Goal: Find specific page/section

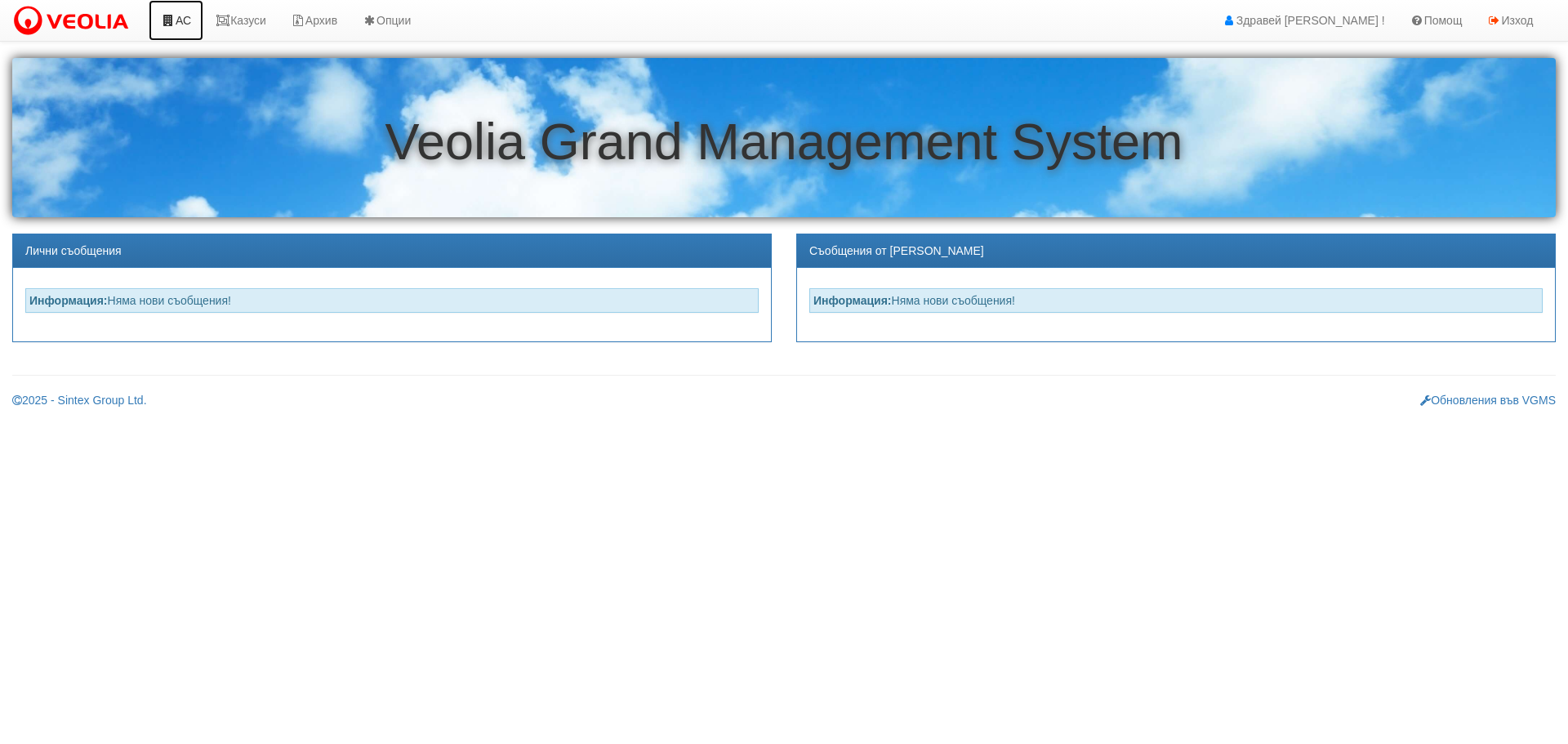
click at [181, 20] on link "АС" at bounding box center [175, 20] width 55 height 41
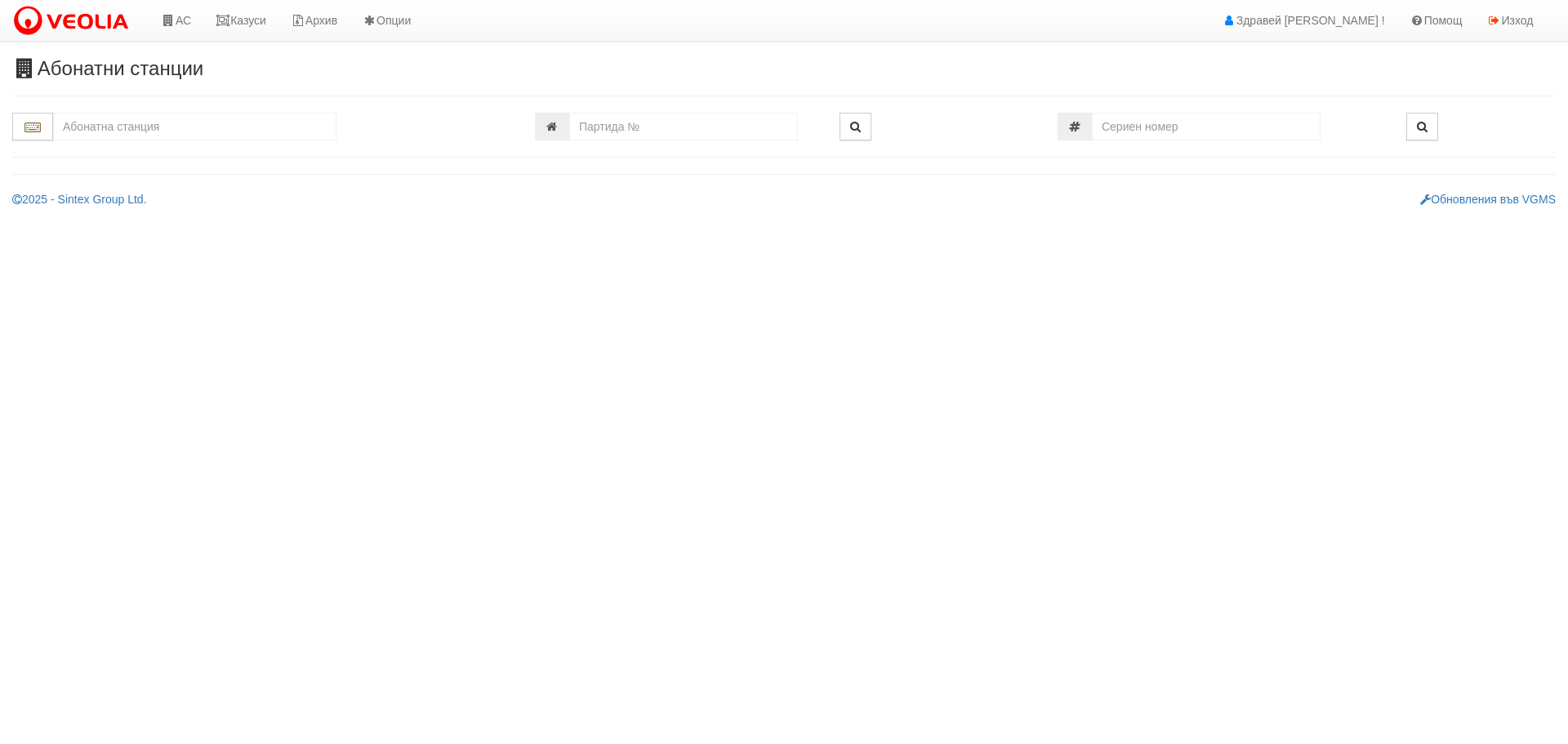
click at [166, 131] on input "text" at bounding box center [194, 127] width 283 height 28
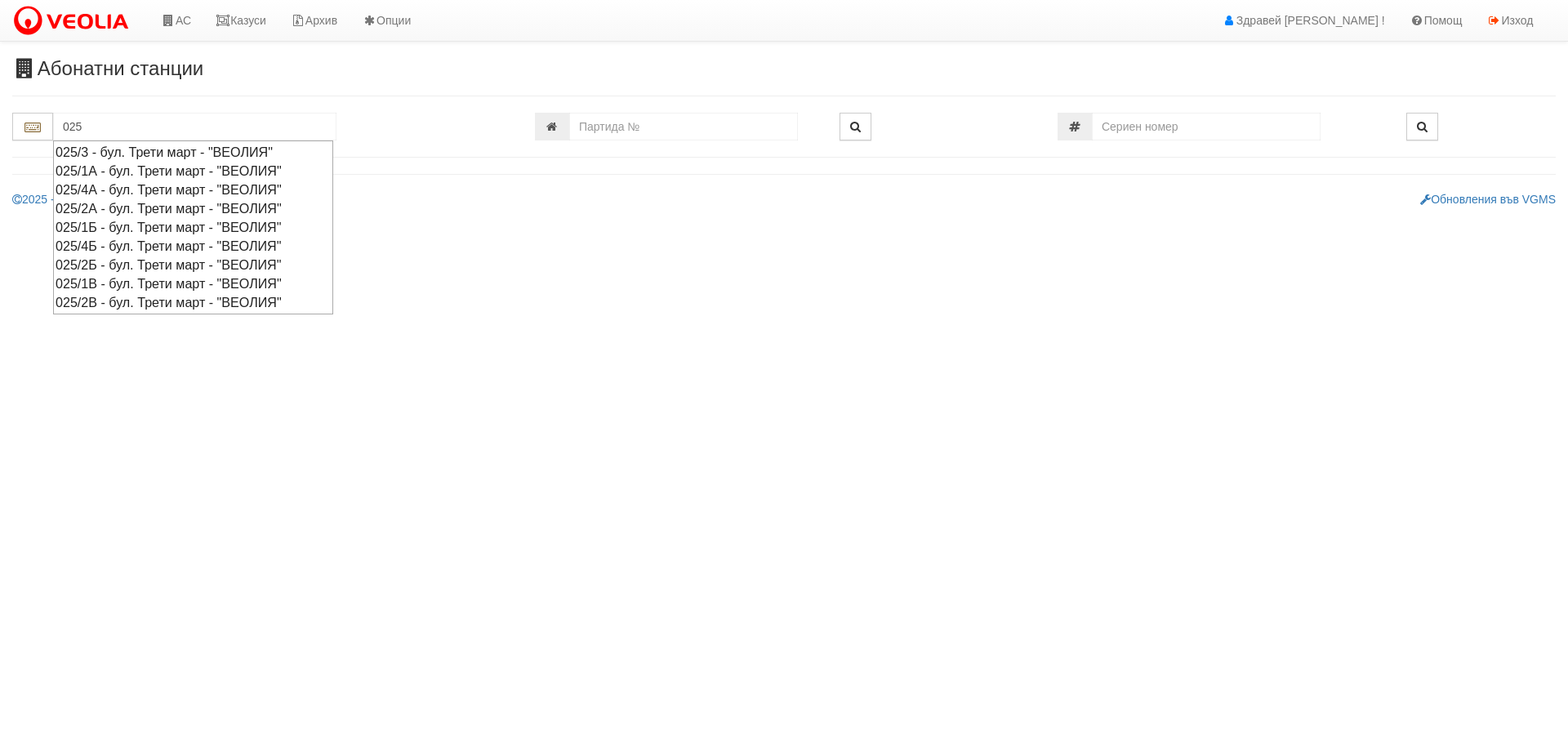
click at [150, 207] on div "025/2А - бул. Трети март - "ВЕОЛИЯ"" at bounding box center [193, 208] width 275 height 19
type input "025/2А - бул. Трети март - "ВЕОЛИЯ""
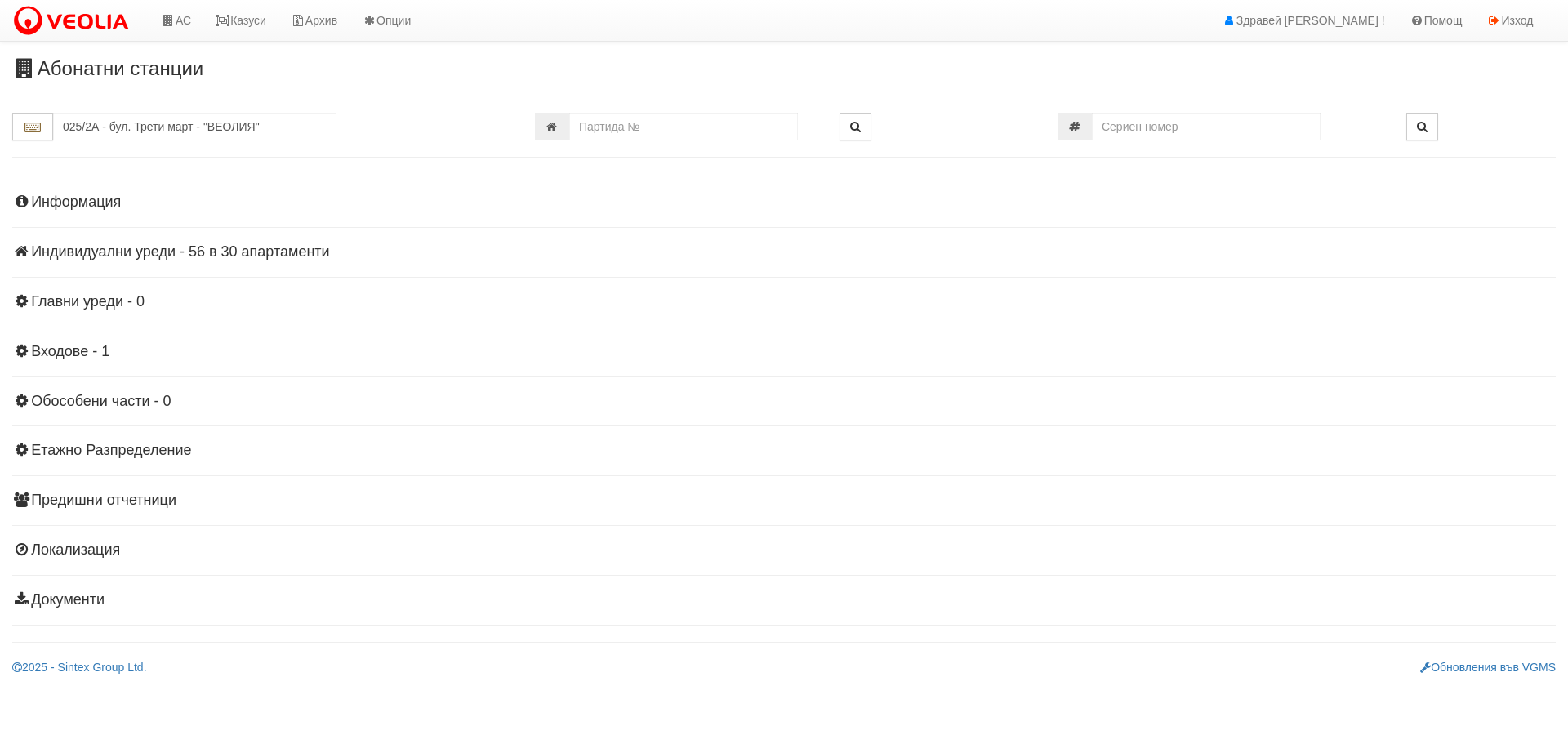
click at [184, 248] on h4 "Индивидуални уреди - 56 в 30 апартаменти" at bounding box center [784, 252] width 1544 height 16
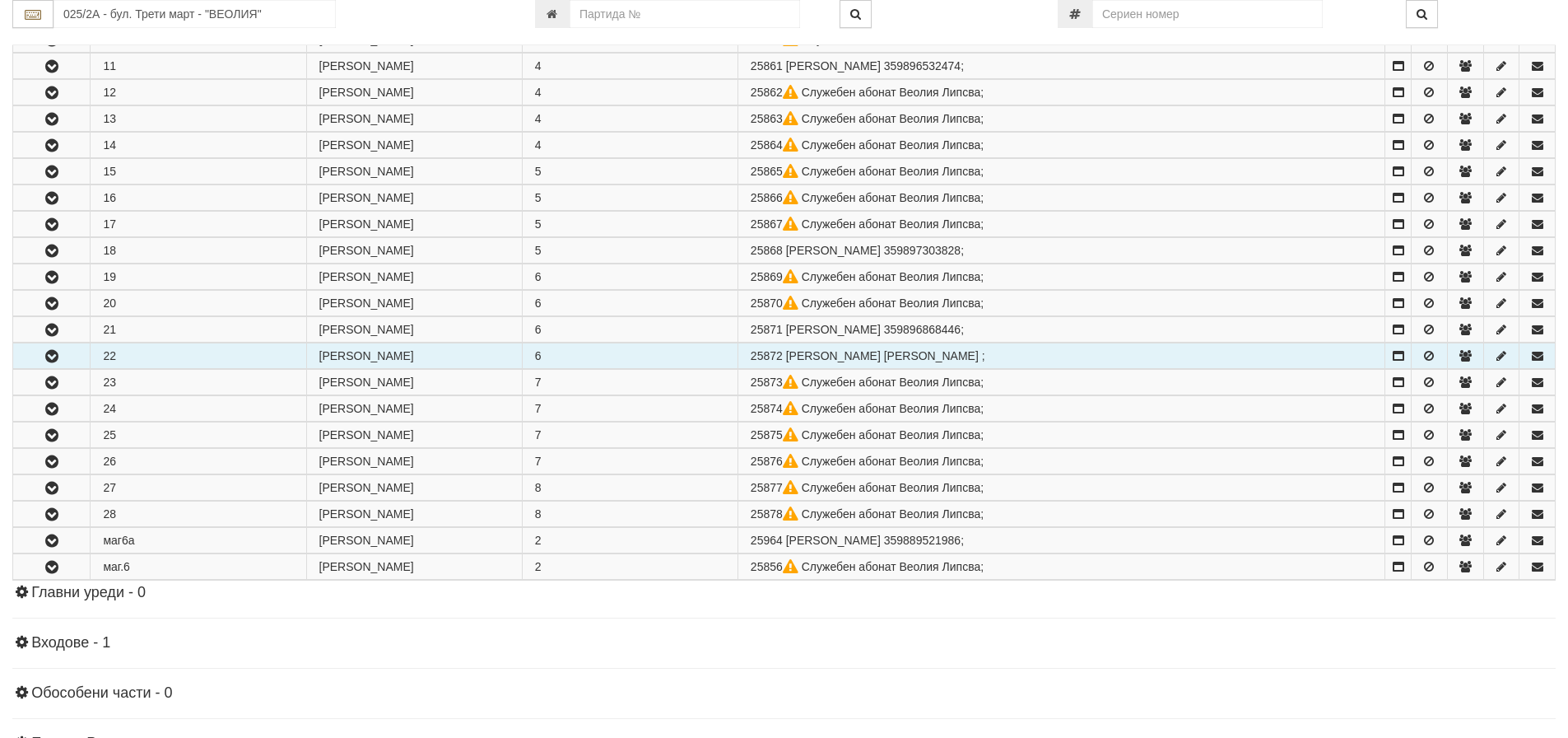
scroll to position [658, 0]
